Goal: Transaction & Acquisition: Obtain resource

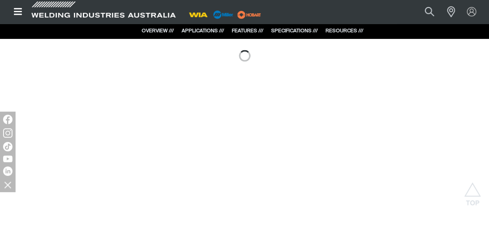
scroll to position [740, 0]
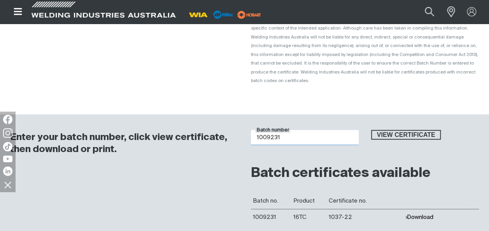
click at [285, 130] on input "1009231" at bounding box center [305, 137] width 108 height 15
type input "1"
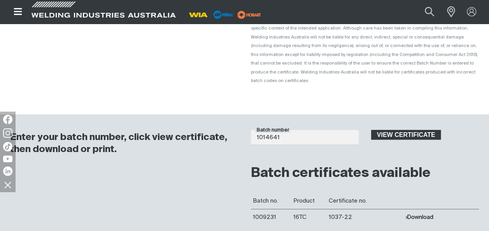
click at [389, 130] on span "View certificate" at bounding box center [406, 135] width 69 height 10
click at [420, 214] on button "Download" at bounding box center [419, 217] width 28 height 7
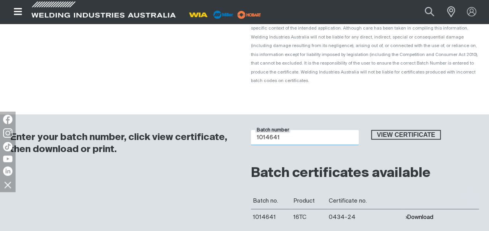
click at [286, 130] on input "1014641" at bounding box center [305, 137] width 108 height 15
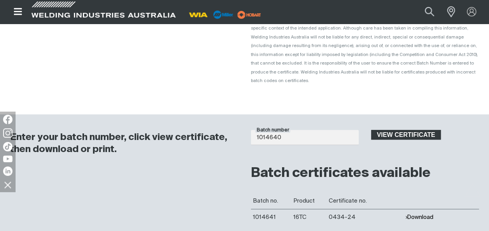
click at [396, 130] on span "View certificate" at bounding box center [406, 135] width 69 height 10
click at [420, 214] on button "Download" at bounding box center [419, 217] width 28 height 7
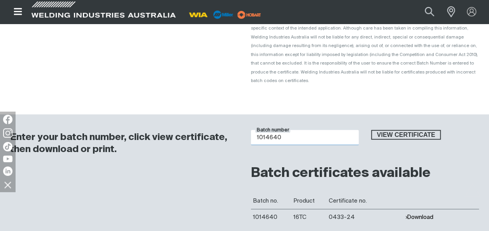
click at [301, 132] on input "1014640" at bounding box center [305, 137] width 108 height 15
type input "1013293"
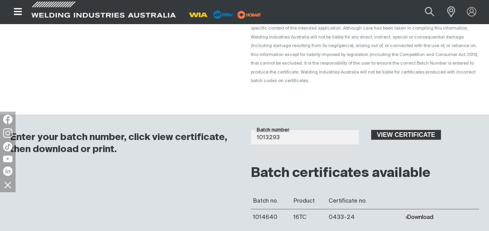
click at [399, 130] on span "View certificate" at bounding box center [406, 135] width 69 height 10
click at [423, 214] on button "Download" at bounding box center [419, 217] width 28 height 7
